Goal: Information Seeking & Learning: Learn about a topic

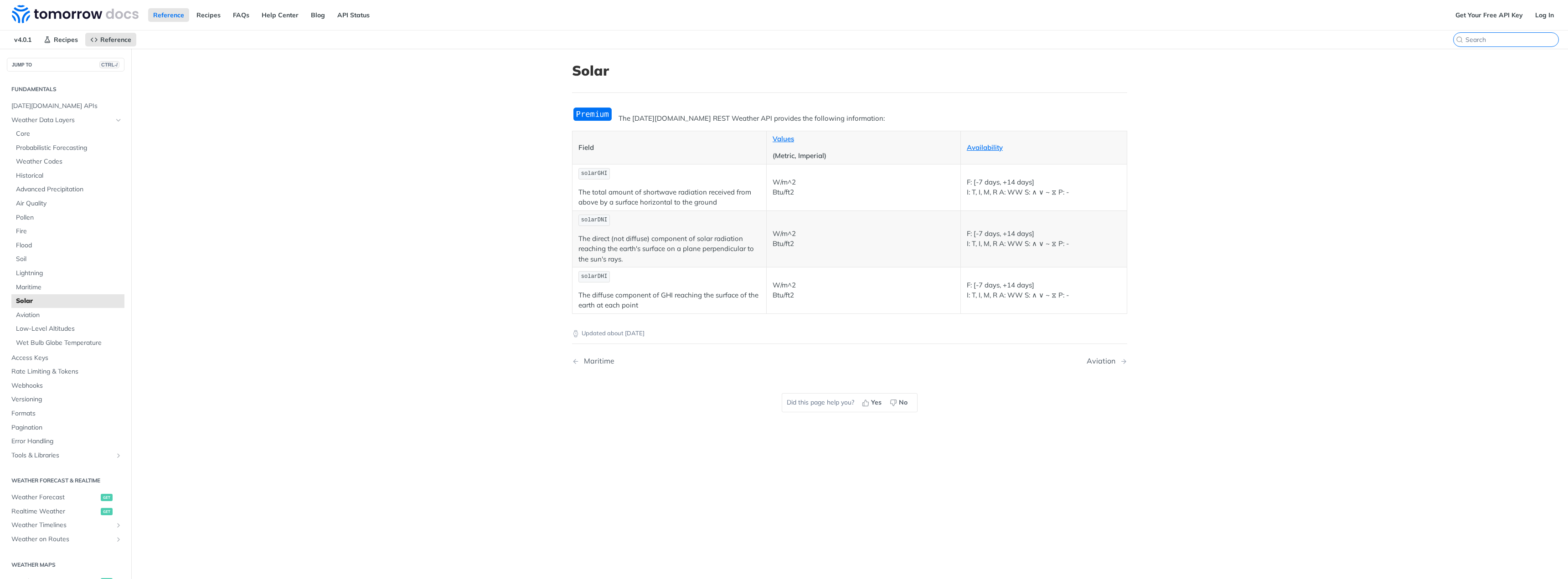
click at [1498, 36] on input "search" at bounding box center [1511, 40] width 93 height 9
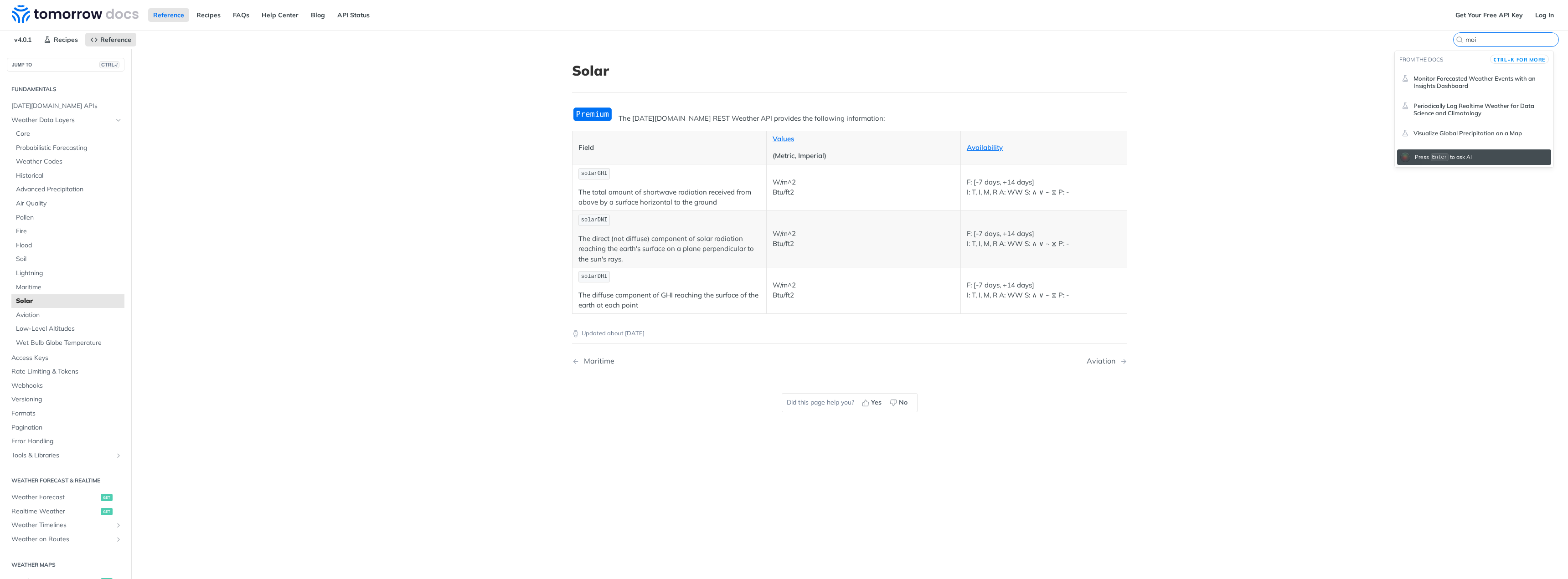
click at [1506, 42] on input "moi" at bounding box center [1511, 40] width 93 height 9
drag, startPoint x: 1503, startPoint y: 41, endPoint x: 1437, endPoint y: 42, distance: 66.0
click at [1437, 42] on div "v4.0.1 Recipes Reference Solar moi" at bounding box center [784, 39] width 1568 height 18
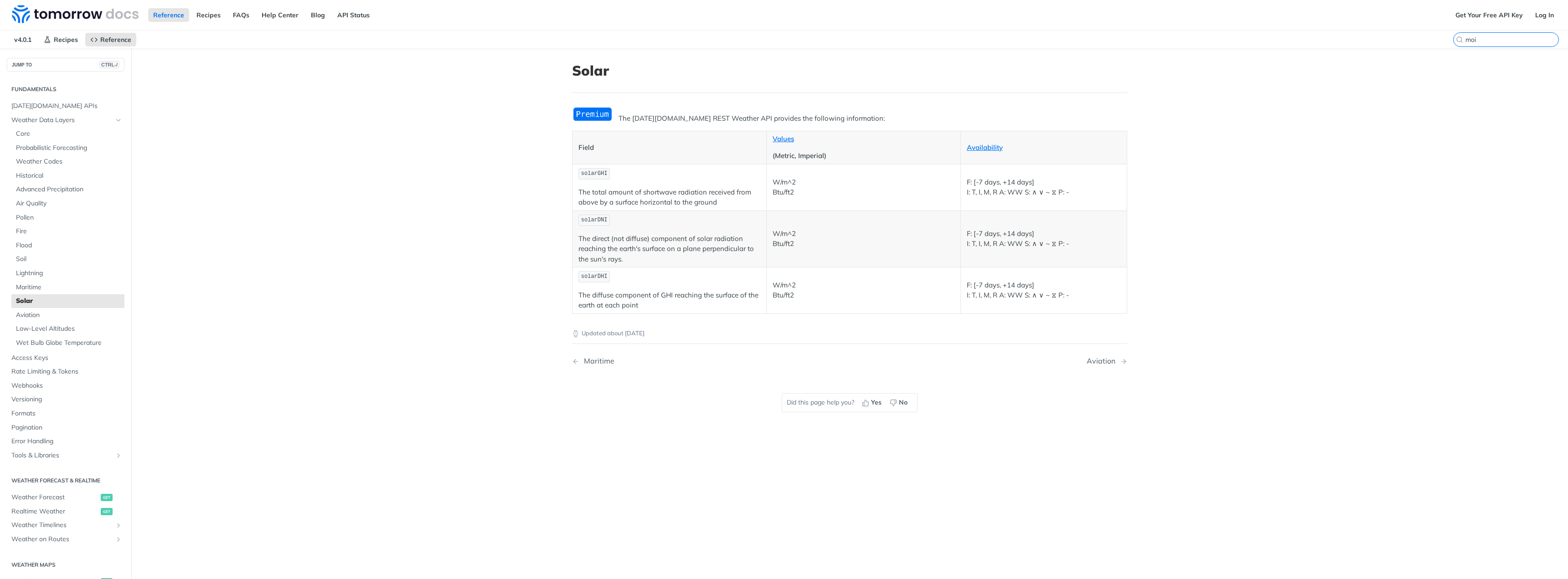
paste input "Moisture"
type input "Moisture"
click at [20, 130] on span "Core" at bounding box center [69, 134] width 106 height 9
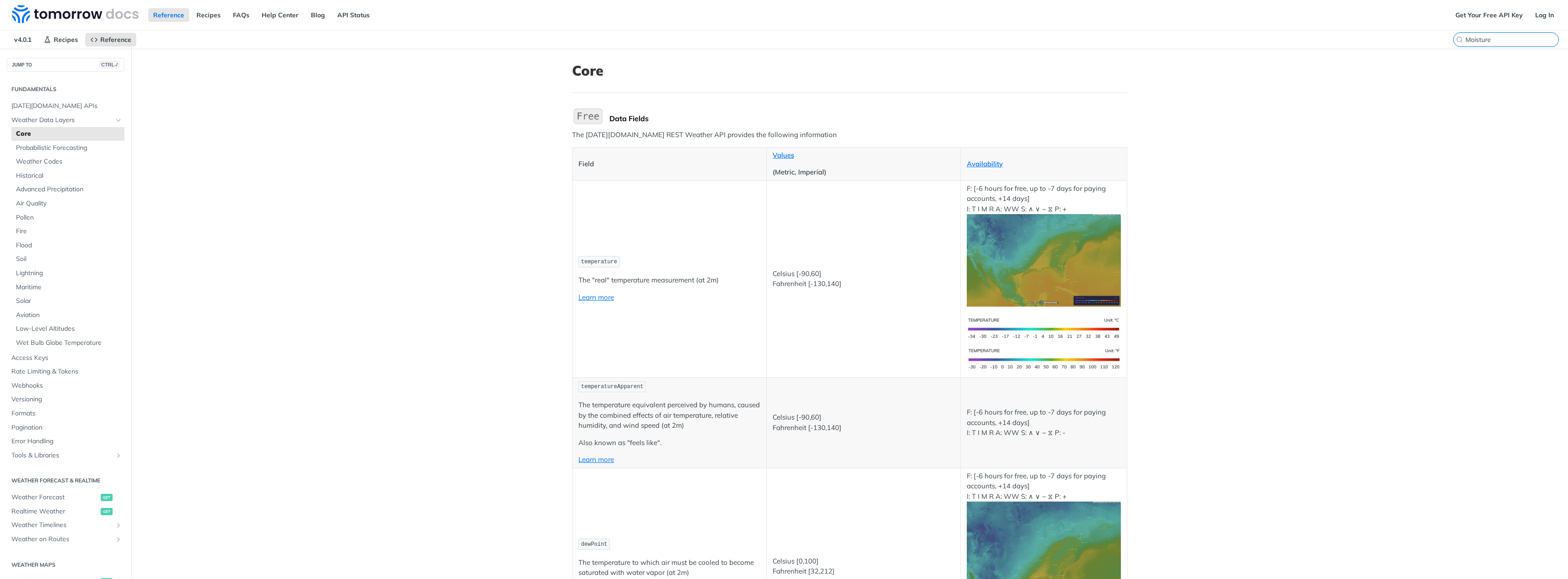
click at [1520, 39] on input "Moisture" at bounding box center [1511, 40] width 93 height 9
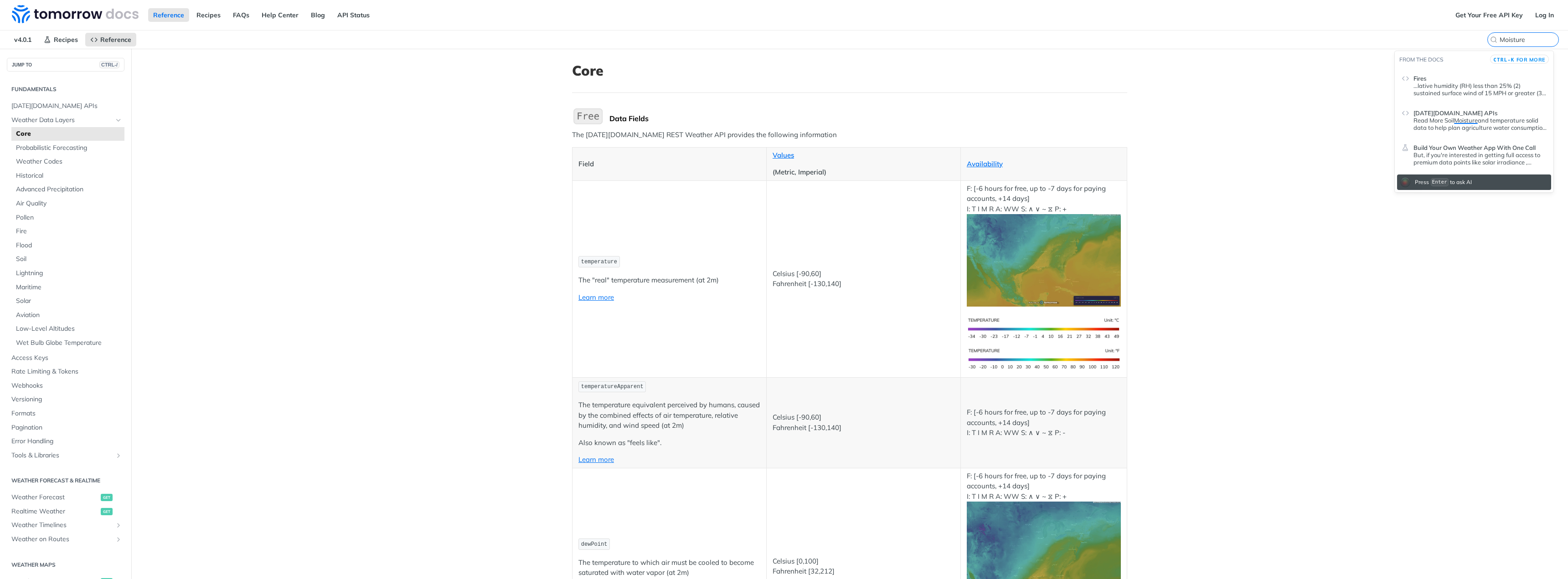
click at [1503, 121] on p "Read More Soil Moisture and temperature solid data to help plan agriculture wat…" at bounding box center [1480, 123] width 133 height 15
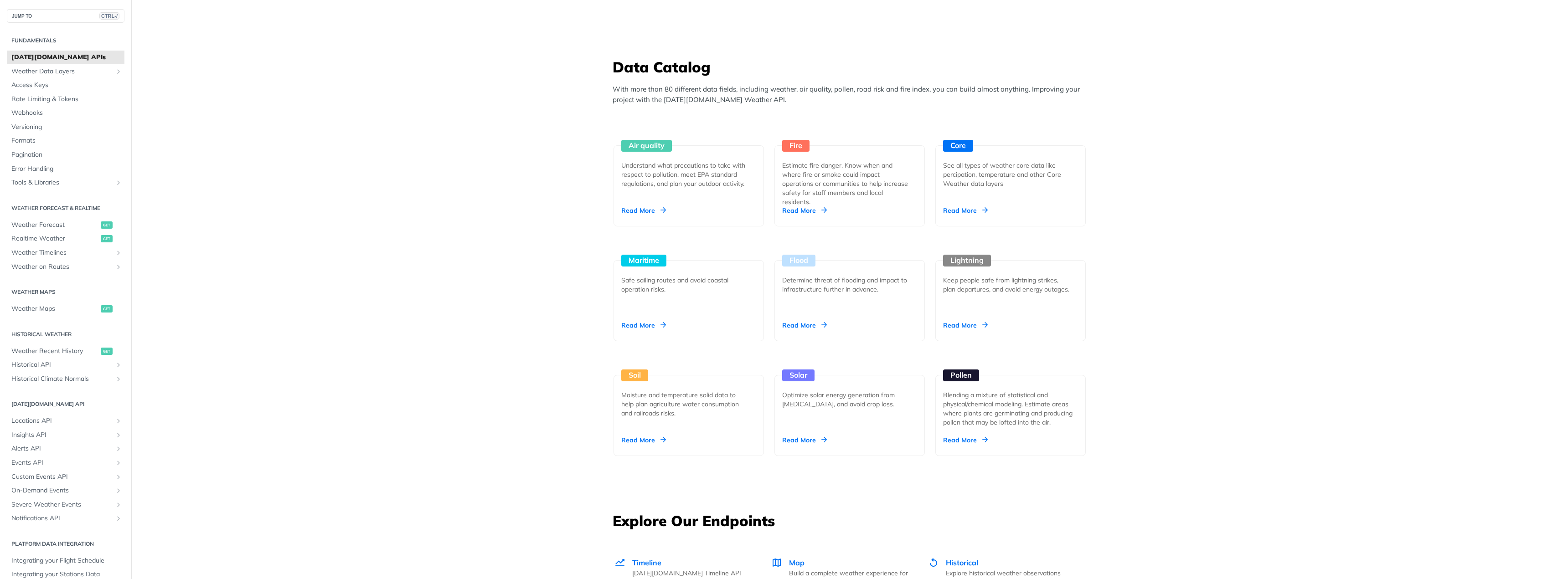
scroll to position [775, 0]
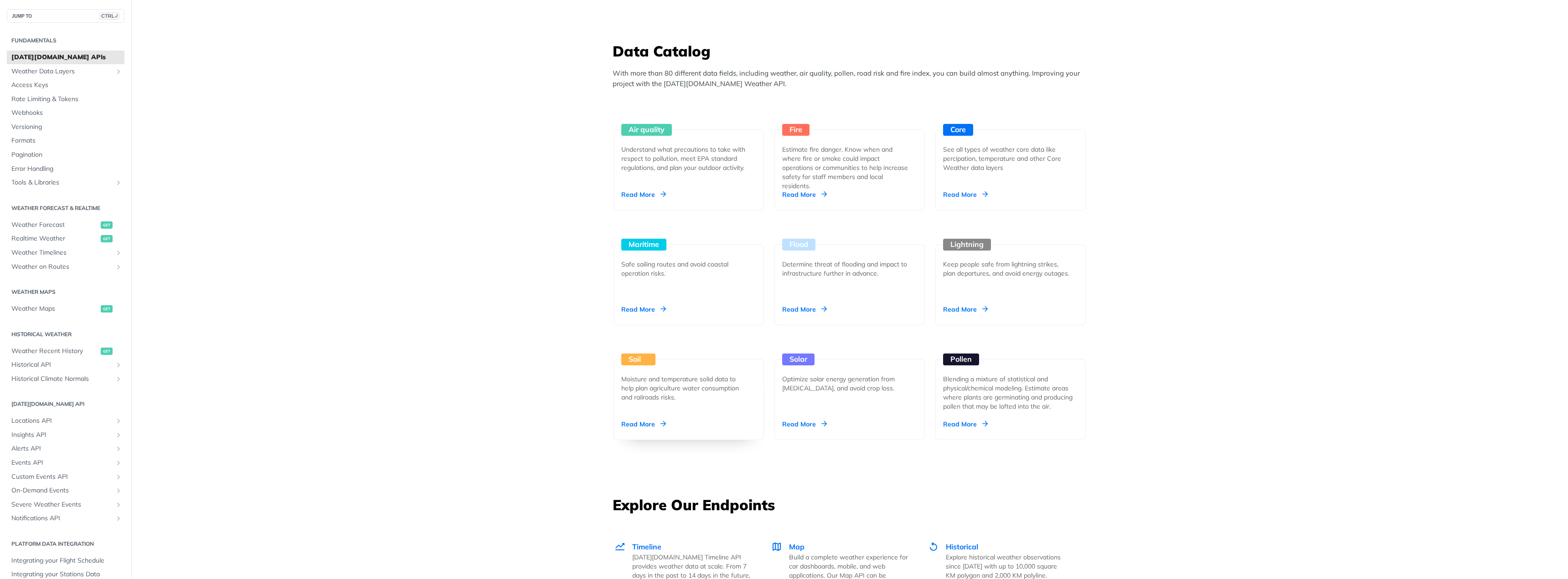
click at [635, 383] on div "Moisture and temperature solid data to help plan agriculture water consumption …" at bounding box center [685, 388] width 128 height 27
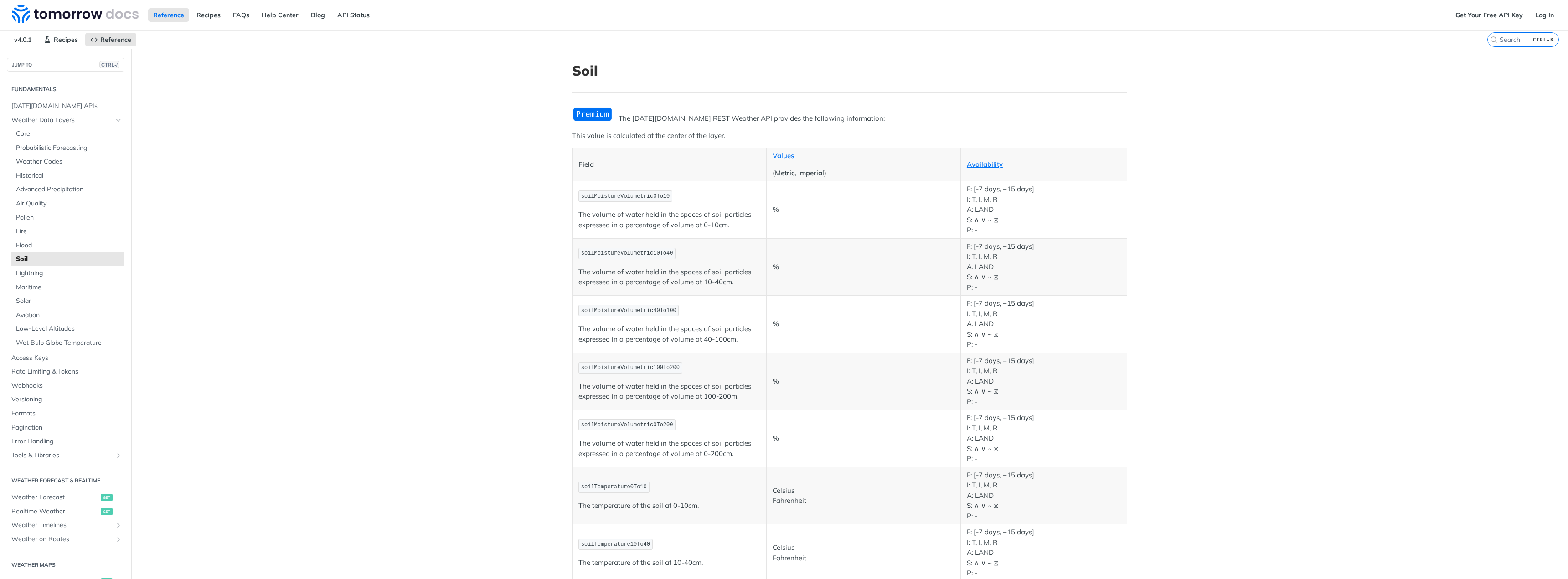
click at [1285, 178] on main "JUMP TO CTRL-/ Fundamentals Tomorrow.io APIs Weather Data Layers Core Probabili…" at bounding box center [784, 466] width 1568 height 835
